Goal: Book appointment/travel/reservation

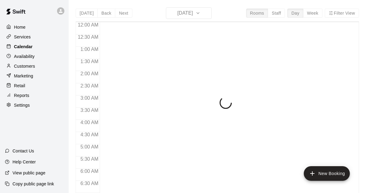
click at [35, 48] on div "Calendar" at bounding box center [34, 46] width 59 height 9
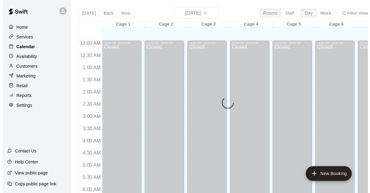
scroll to position [260, 0]
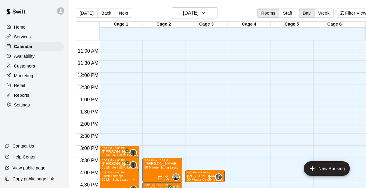
click at [300, 147] on div "12:00 AM – 10:00 AM Closed 6:00 PM – 7:30 PM 11U [PERSON_NAME] Stars Team Renta…" at bounding box center [290, 72] width 40 height 585
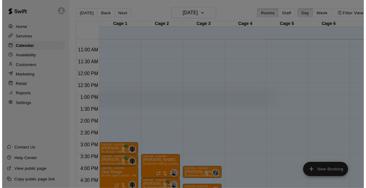
scroll to position [317, 0]
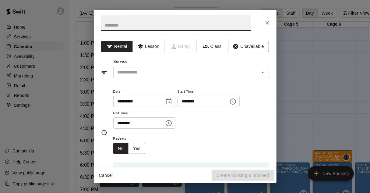
click at [336, 111] on div "**********" at bounding box center [185, 96] width 370 height 193
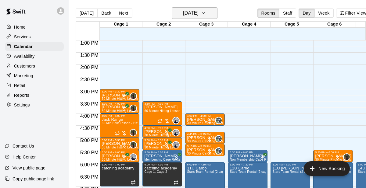
click at [198, 9] on h6 "[DATE]" at bounding box center [191, 13] width 16 height 9
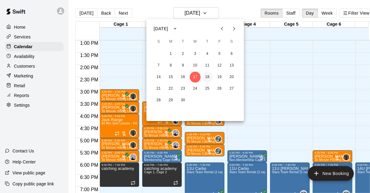
click at [206, 77] on button "18" at bounding box center [207, 77] width 11 height 11
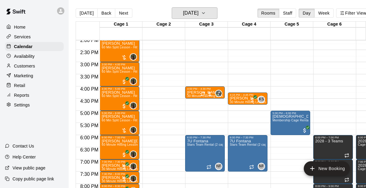
scroll to position [343, 0]
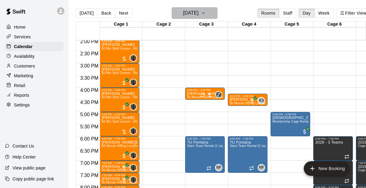
click at [198, 15] on h6 "[DATE]" at bounding box center [191, 13] width 16 height 9
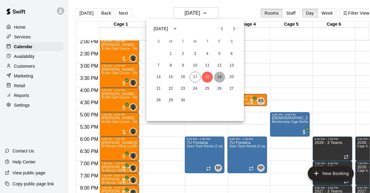
click at [220, 75] on button "19" at bounding box center [219, 77] width 11 height 11
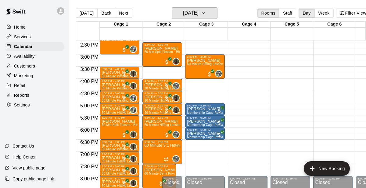
scroll to position [352, 0]
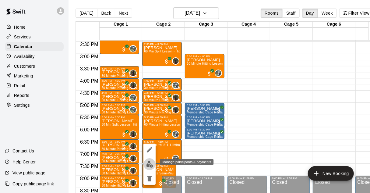
click at [149, 165] on img "edit" at bounding box center [149, 164] width 7 height 7
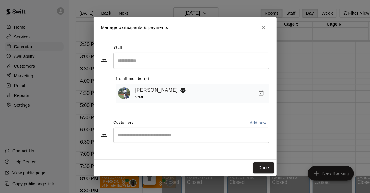
click at [322, 131] on div "Manage participants & payments Staff ​ 1 staff member(s) [PERSON_NAME] Staff Cu…" at bounding box center [185, 96] width 370 height 193
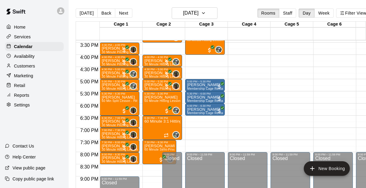
scroll to position [376, 0]
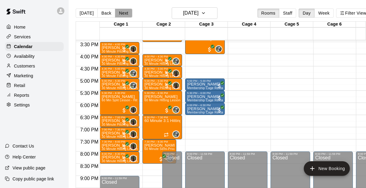
click at [119, 14] on button "Next" at bounding box center [123, 13] width 17 height 9
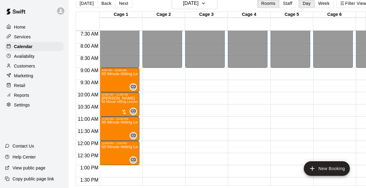
scroll to position [183, 0]
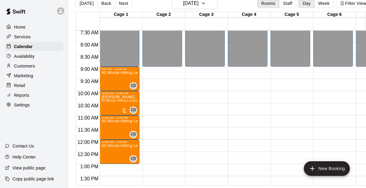
click at [206, 12] on div "Cage 1 20 Sat Cage 2 20 Sat Cage 3 20 Sat Cage 4 20 Sat Cage 5 20 Sat Cage 6 20…" at bounding box center [223, 99] width 294 height 174
click at [198, 0] on h6 "[DATE]" at bounding box center [191, 3] width 16 height 9
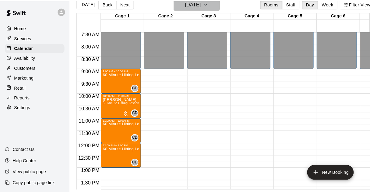
scroll to position [10, 0]
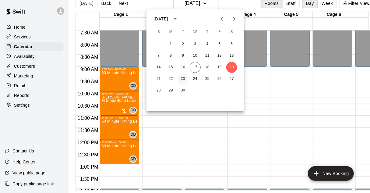
click at [180, 79] on button "23" at bounding box center [183, 78] width 11 height 11
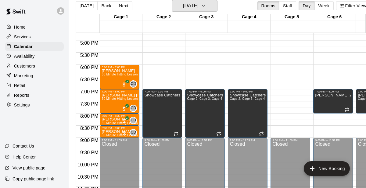
scroll to position [406, 0]
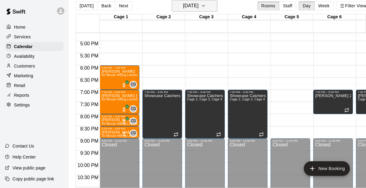
click at [204, 6] on icon "button" at bounding box center [203, 5] width 2 height 1
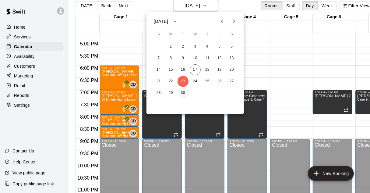
click at [182, 95] on button "30" at bounding box center [183, 92] width 11 height 11
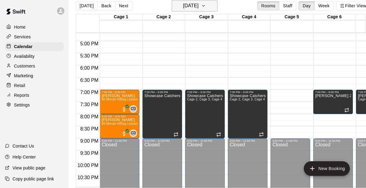
click at [198, 7] on h6 "[DATE]" at bounding box center [191, 6] width 16 height 9
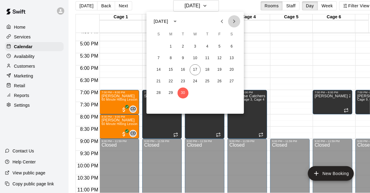
click at [236, 22] on icon "Next month" at bounding box center [234, 21] width 7 height 7
click at [183, 56] on button "7" at bounding box center [183, 58] width 11 height 11
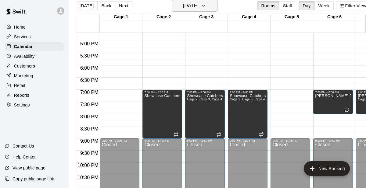
click at [198, 5] on h6 "[DATE]" at bounding box center [191, 6] width 16 height 9
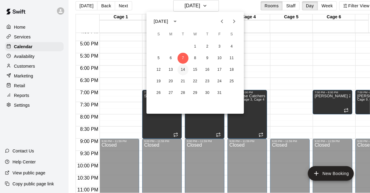
click at [182, 72] on button "14" at bounding box center [183, 69] width 11 height 11
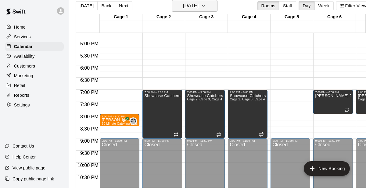
click at [198, 2] on h6 "[DATE]" at bounding box center [191, 6] width 16 height 9
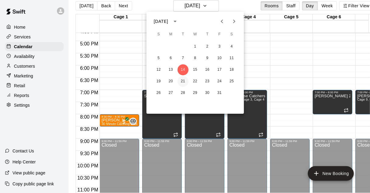
click at [185, 80] on button "21" at bounding box center [183, 81] width 11 height 11
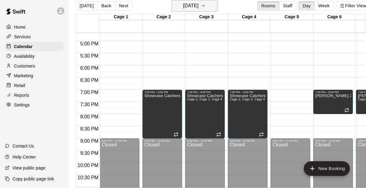
click at [198, 5] on h6 "[DATE]" at bounding box center [191, 6] width 16 height 9
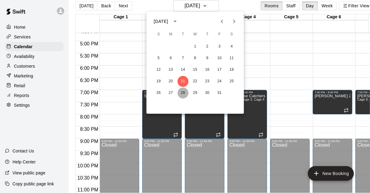
click at [186, 93] on button "28" at bounding box center [183, 92] width 11 height 11
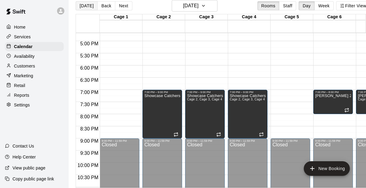
click at [84, 6] on button "[DATE]" at bounding box center [87, 5] width 22 height 9
